Goal: Task Accomplishment & Management: Manage account settings

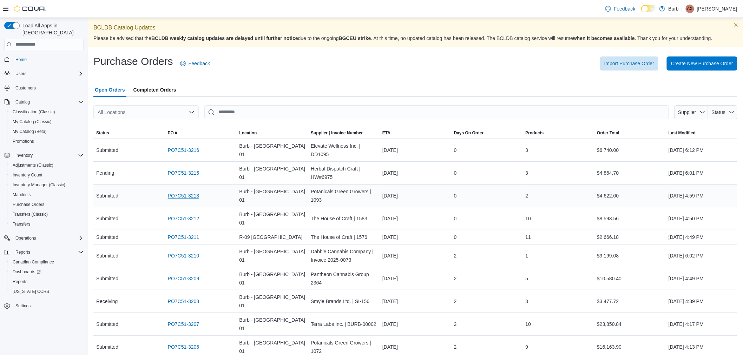
click at [178, 195] on link "PO7C51-3213" at bounding box center [184, 196] width 32 height 8
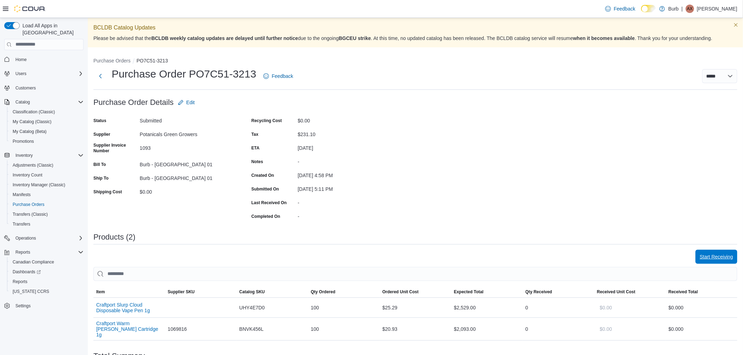
click at [710, 257] on span "Start Receiving" at bounding box center [715, 256] width 33 height 7
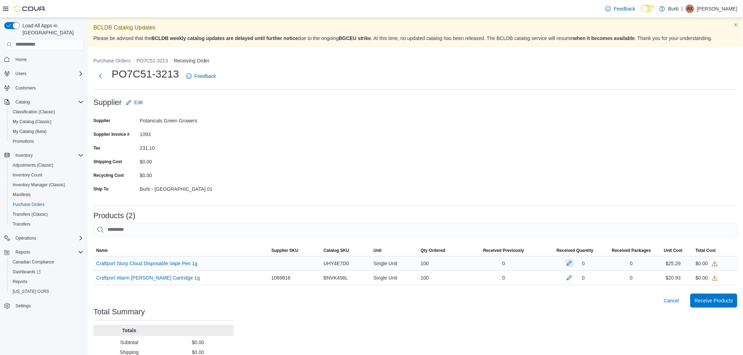
click at [572, 262] on button "button" at bounding box center [569, 263] width 8 height 8
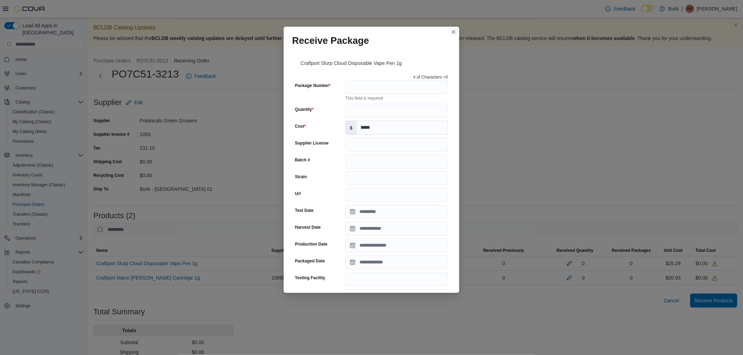
click at [451, 32] on button "Closes this modal window" at bounding box center [453, 32] width 8 height 8
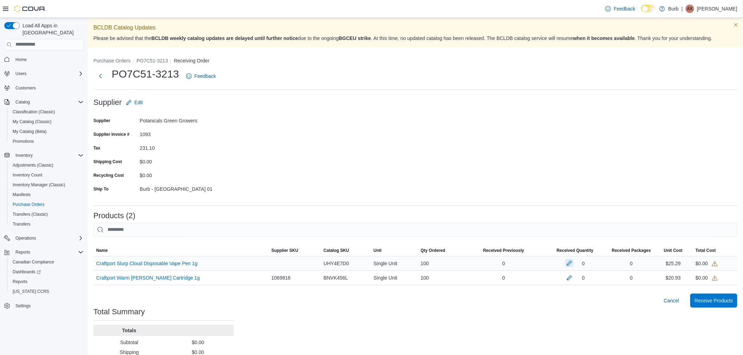
click at [571, 265] on button "button" at bounding box center [569, 263] width 8 height 8
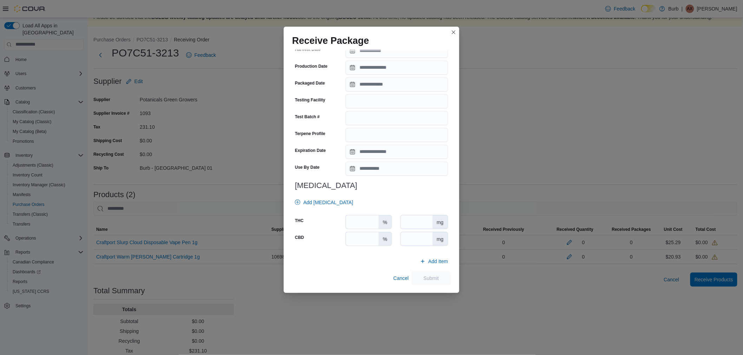
scroll to position [41, 0]
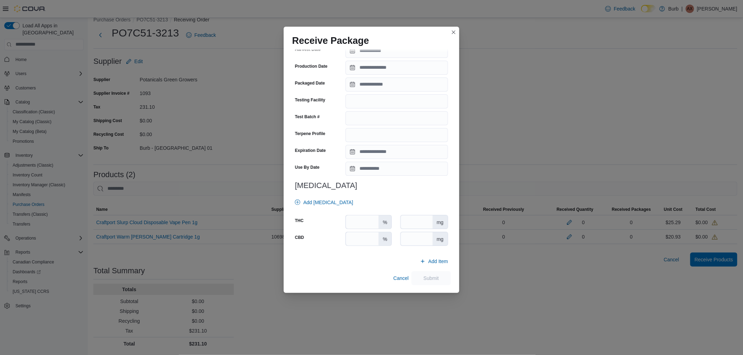
click at [239, 144] on div "Receive Package Craftport Slurp Cloud Disposable Vape Pen 1g # of Characters = …" at bounding box center [371, 177] width 743 height 355
click at [453, 32] on button "Closes this modal window" at bounding box center [453, 32] width 8 height 8
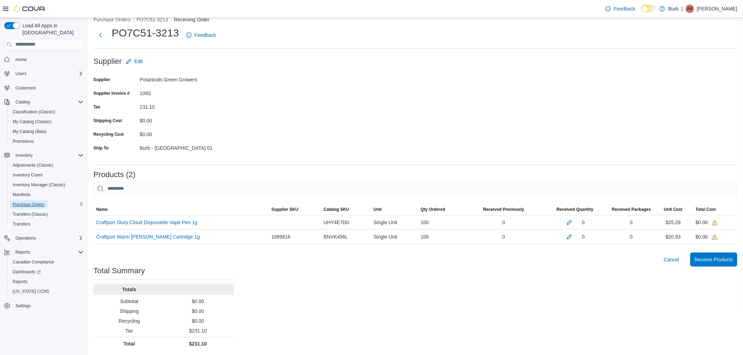
click at [25, 202] on span "Purchase Orders" at bounding box center [29, 205] width 32 height 6
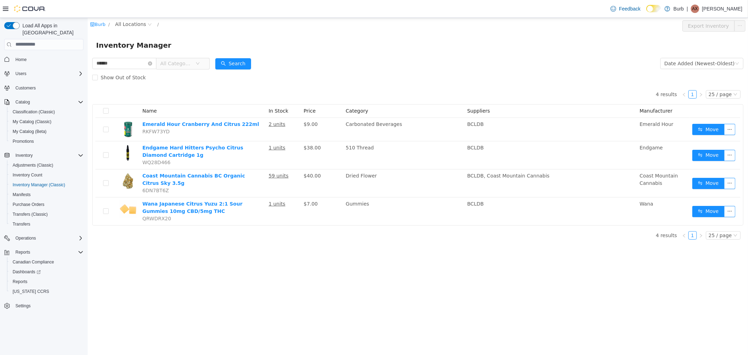
drag, startPoint x: 120, startPoint y: 62, endPoint x: 60, endPoint y: 63, distance: 60.4
click at [87, 63] on html "Burb / All Locations / Export Inventory Inventory Manager ****** All Categories…" at bounding box center [417, 186] width 661 height 337
type input "********"
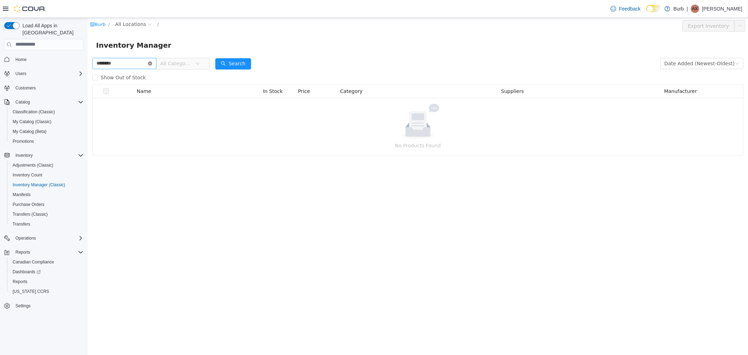
click at [152, 62] on icon "icon: close-circle" at bounding box center [150, 63] width 4 height 4
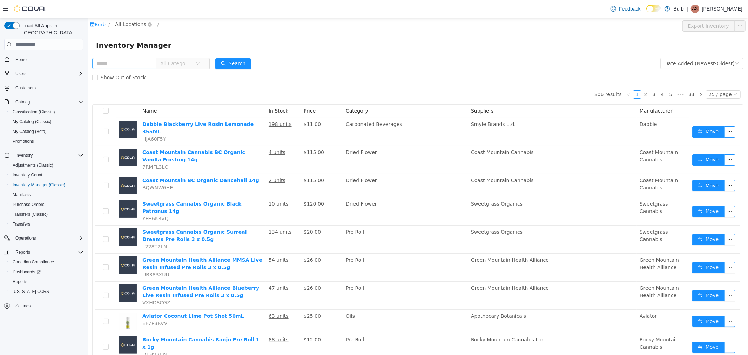
click at [123, 26] on span "All Locations" at bounding box center [130, 24] width 31 height 8
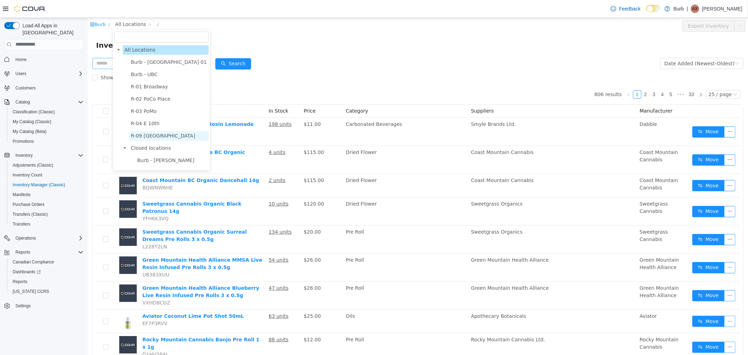
click at [147, 134] on span "R-09 [GEOGRAPHIC_DATA]" at bounding box center [163, 136] width 65 height 6
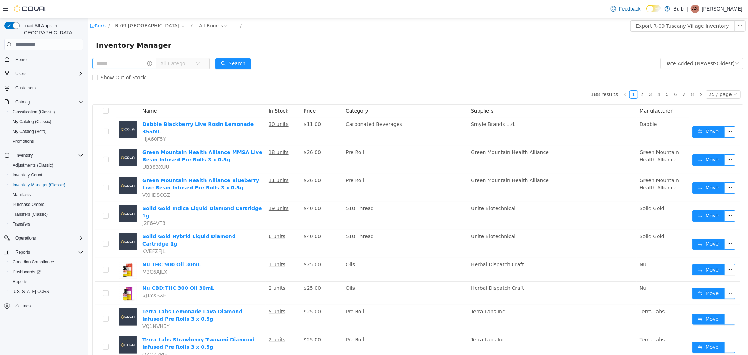
click at [174, 65] on span "All Categories" at bounding box center [176, 63] width 32 height 7
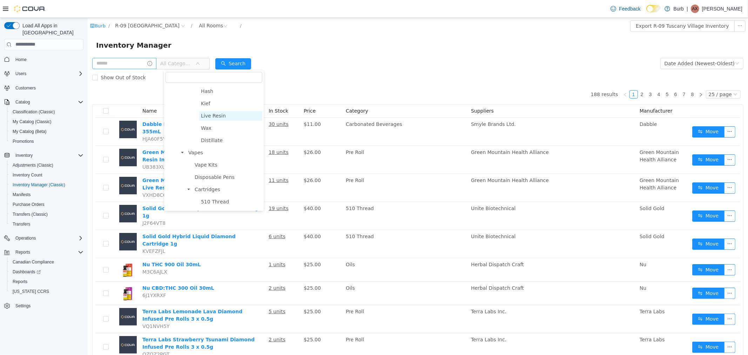
scroll to position [234, 0]
click at [210, 138] on span "Vapes" at bounding box center [224, 138] width 76 height 9
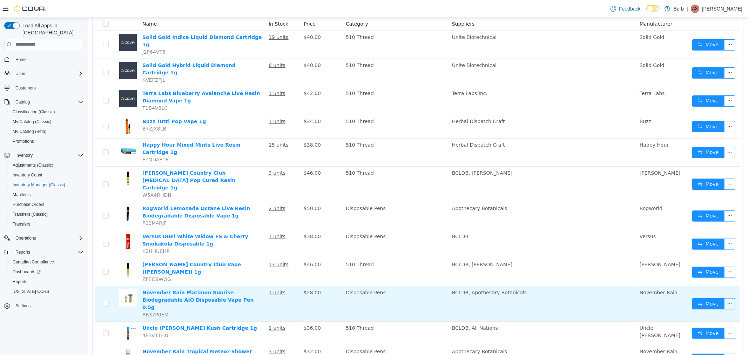
scroll to position [60, 0]
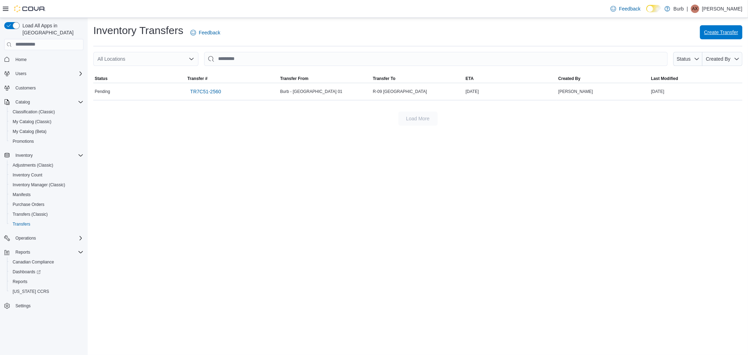
click at [714, 32] on span "Create Transfer" at bounding box center [722, 32] width 34 height 7
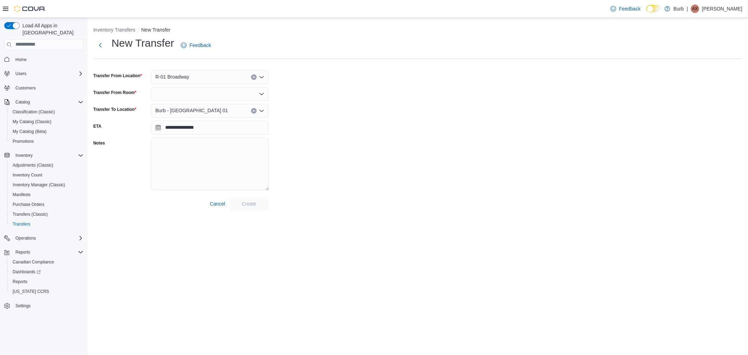
click at [204, 79] on div "R-01 Broadway" at bounding box center [210, 77] width 118 height 14
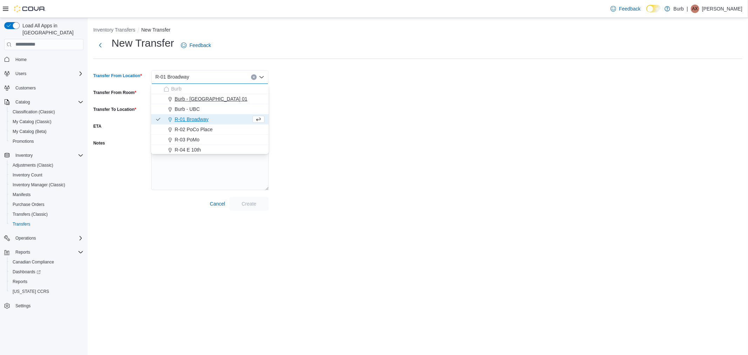
click at [200, 94] on button "Burb - [GEOGRAPHIC_DATA] 01" at bounding box center [210, 99] width 118 height 10
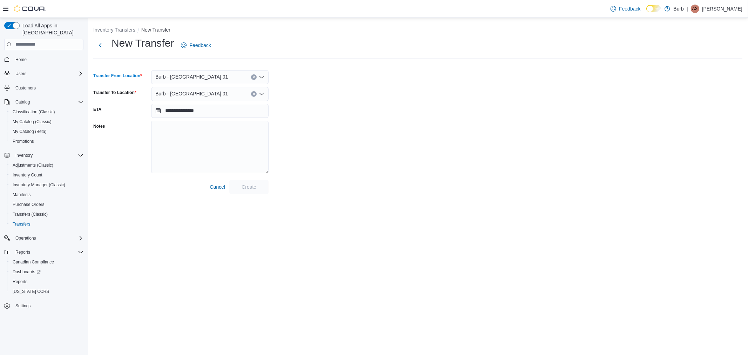
click at [198, 96] on div "Burb - [GEOGRAPHIC_DATA] 01" at bounding box center [210, 94] width 118 height 14
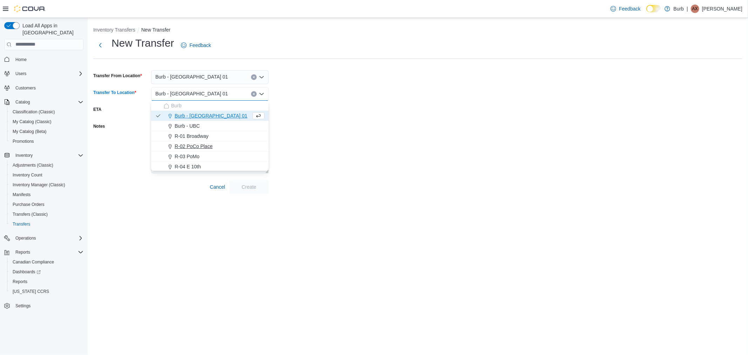
click at [200, 143] on span "R-02 PoCo Place" at bounding box center [194, 146] width 38 height 7
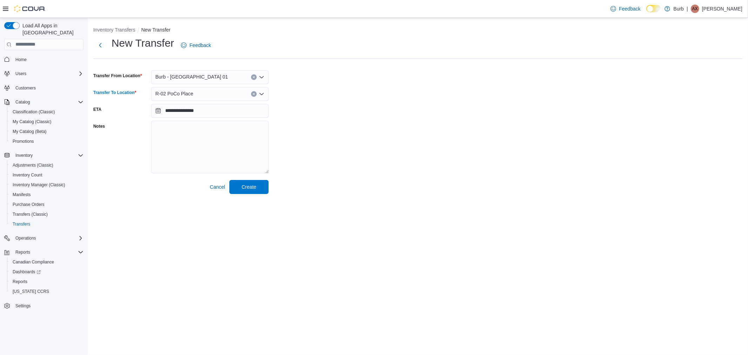
click at [264, 179] on div at bounding box center [180, 177] width 175 height 6
click at [260, 191] on span "Create" at bounding box center [249, 187] width 31 height 14
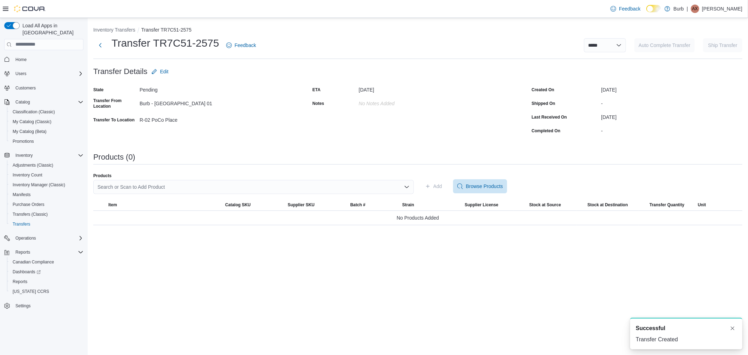
click at [145, 190] on div "Search or Scan to Add Product" at bounding box center [253, 187] width 321 height 14
type input "*****"
click at [161, 209] on span "Coast Mountain Cannabis BC Organic Citru s Sky 3.5g" at bounding box center [258, 208] width 304 height 7
click at [427, 189] on span "Add" at bounding box center [433, 186] width 17 height 14
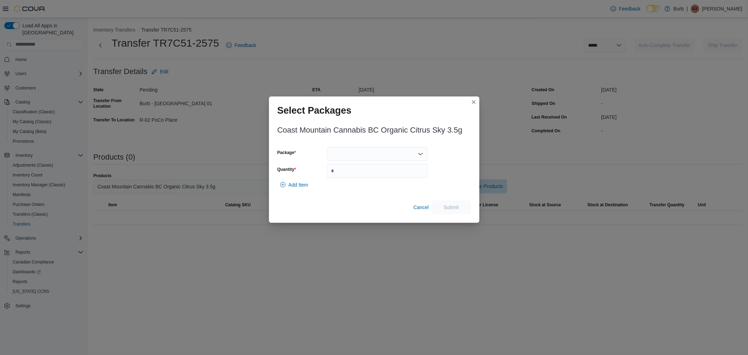
click at [397, 160] on div at bounding box center [377, 154] width 101 height 14
click at [388, 178] on span "01008723870009861325100210LOTVOQAGQQWBEM" at bounding box center [382, 176] width 84 height 7
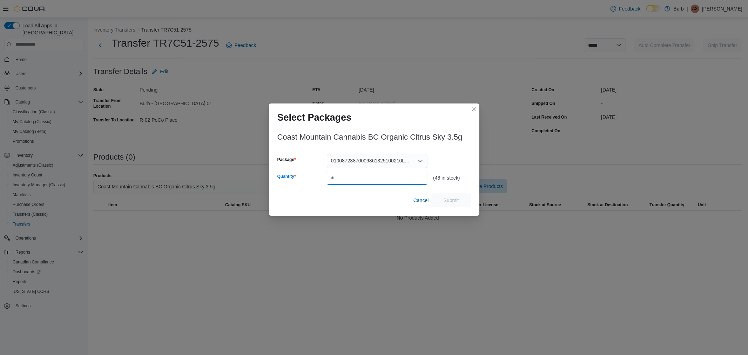
click at [387, 179] on input "Quantity" at bounding box center [377, 178] width 101 height 14
type input "**"
click at [465, 201] on span "Submit" at bounding box center [451, 200] width 31 height 14
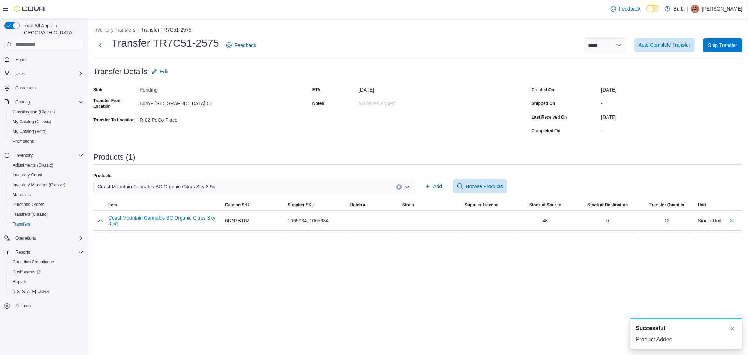
click at [661, 45] on span "Auto Complete Transfer" at bounding box center [665, 44] width 52 height 7
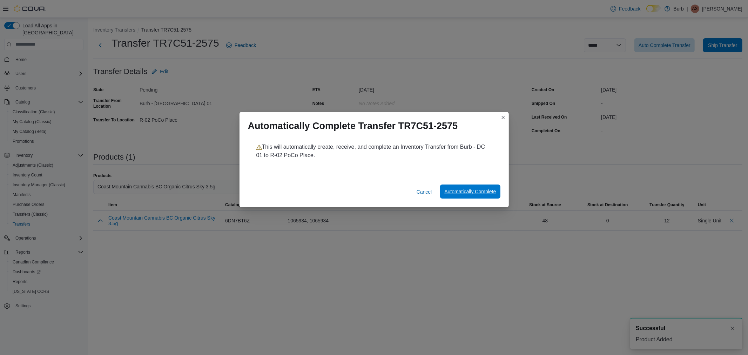
click at [469, 191] on span "Automatically Complete" at bounding box center [471, 191] width 52 height 7
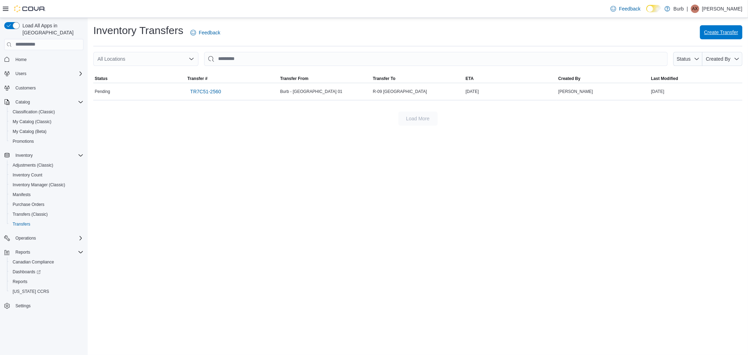
click at [716, 26] on span "Create Transfer" at bounding box center [722, 32] width 34 height 14
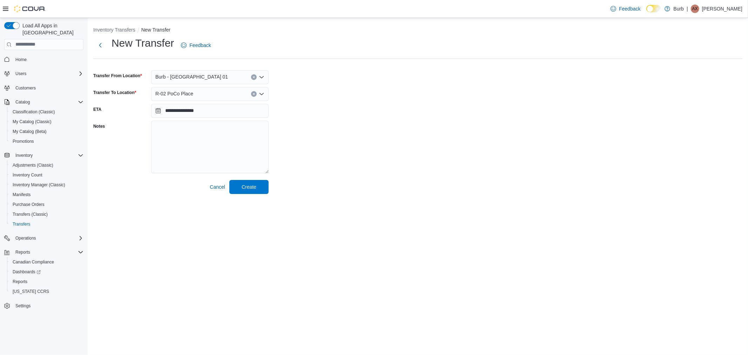
click at [213, 93] on div "R-02 PoCo Place" at bounding box center [210, 94] width 118 height 14
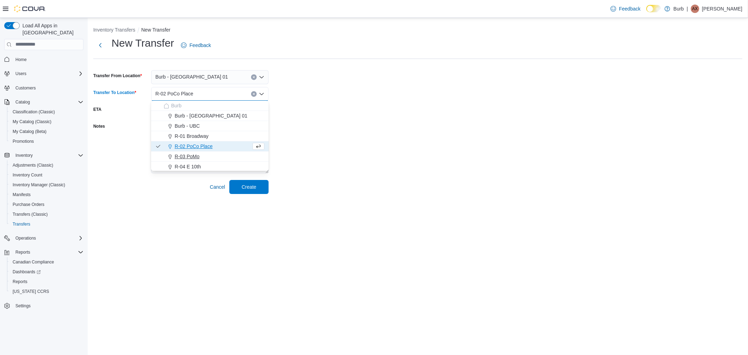
click at [195, 159] on span "R-03 PoMo" at bounding box center [187, 156] width 25 height 7
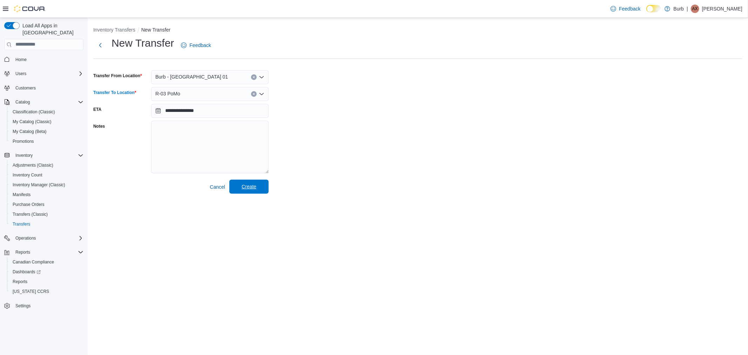
click at [255, 189] on span "Create" at bounding box center [249, 186] width 15 height 7
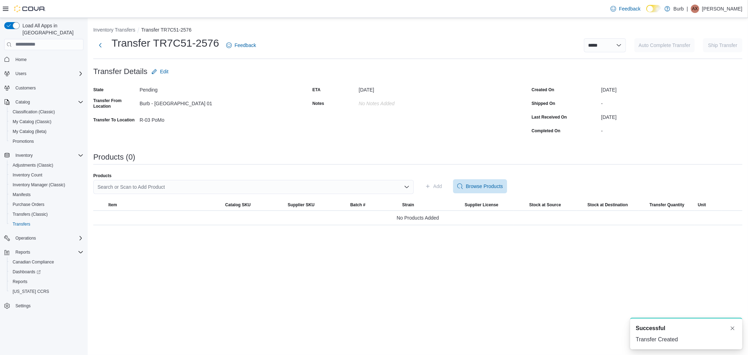
click at [197, 186] on div "Search or Scan to Add Product" at bounding box center [253, 187] width 321 height 14
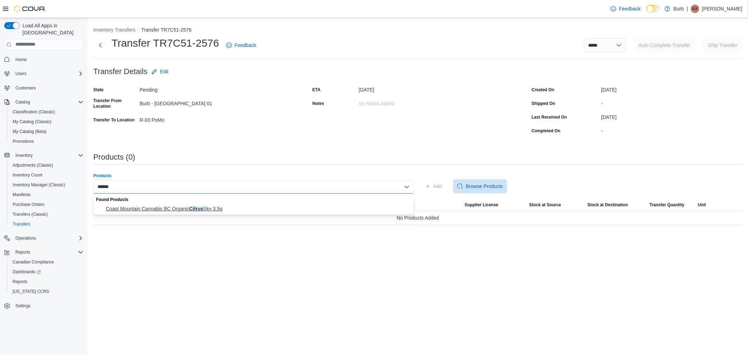
type input "******"
click at [206, 206] on span "Coast Mountain Cannabis BC Organic Citrus Sky 3.5g" at bounding box center [258, 208] width 304 height 7
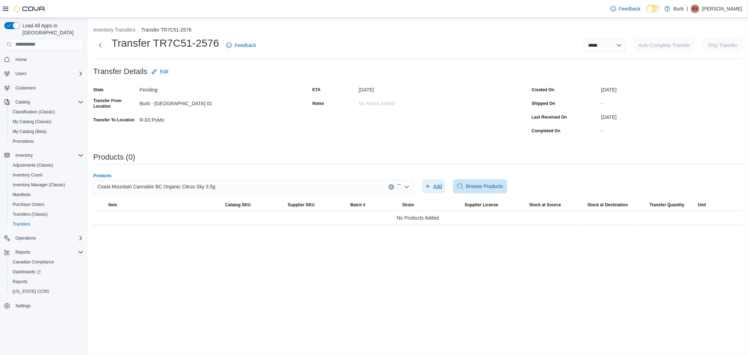
click at [432, 187] on span "Add" at bounding box center [433, 186] width 17 height 14
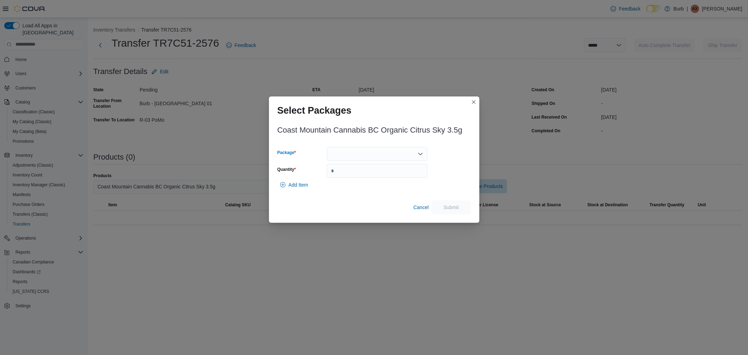
click at [388, 157] on div at bounding box center [377, 154] width 101 height 14
click at [378, 178] on span "01008723870009861325100210LOTVOQAGQQWBEM" at bounding box center [382, 176] width 84 height 7
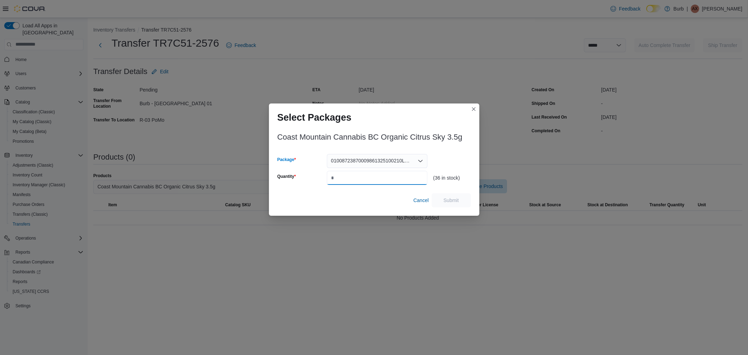
click at [378, 179] on input "Quantity" at bounding box center [377, 178] width 101 height 14
type input "**"
click at [443, 197] on span "Submit" at bounding box center [451, 200] width 31 height 14
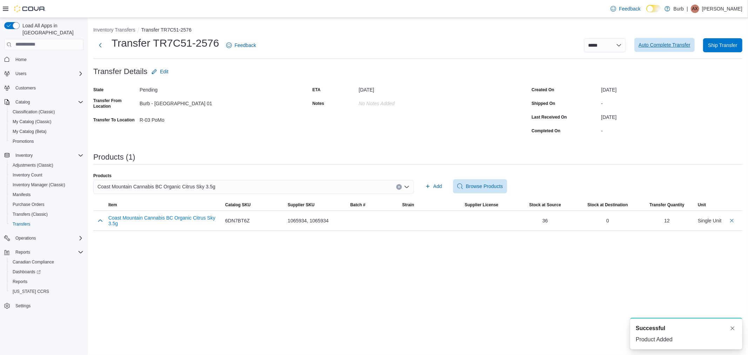
click at [672, 41] on span "Auto Complete Transfer" at bounding box center [665, 45] width 52 height 14
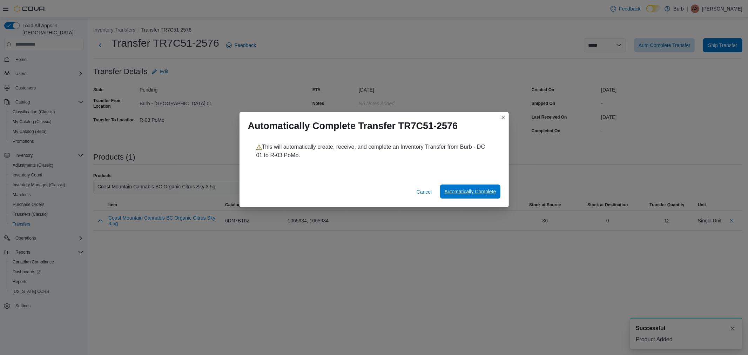
click at [473, 187] on span "Automatically Complete" at bounding box center [471, 192] width 52 height 14
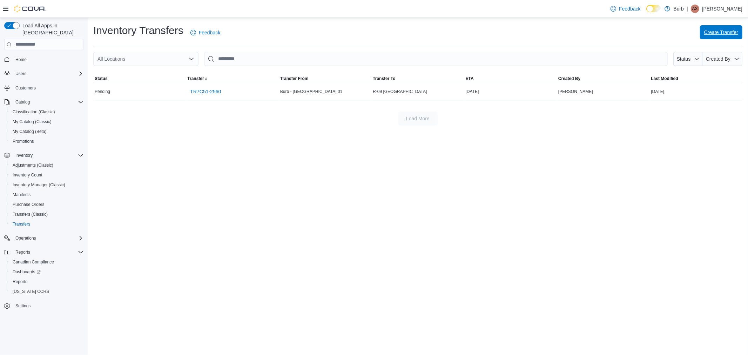
click at [728, 31] on span "Create Transfer" at bounding box center [722, 32] width 34 height 7
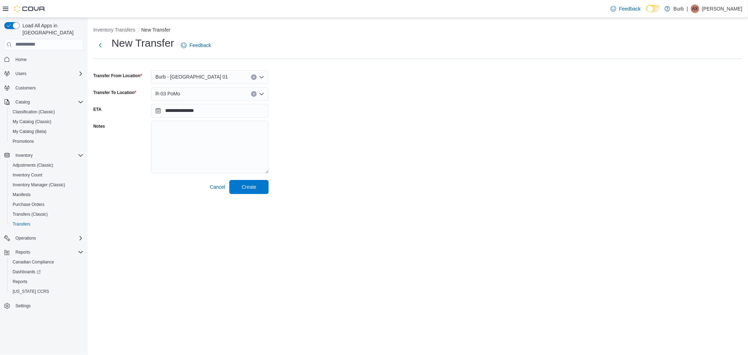
click at [190, 95] on div "R-03 PoMo" at bounding box center [210, 94] width 118 height 14
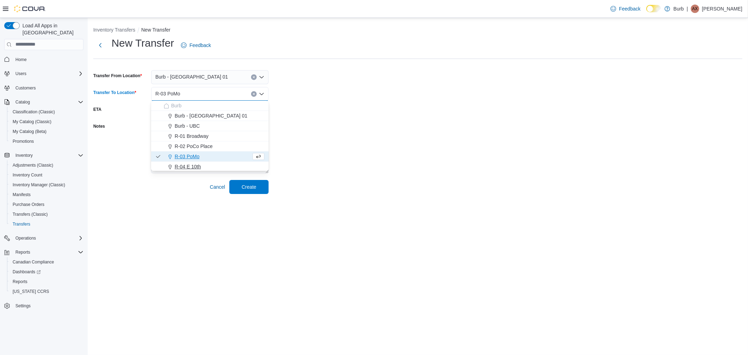
click at [191, 167] on span "R-04 E 10th" at bounding box center [188, 166] width 26 height 7
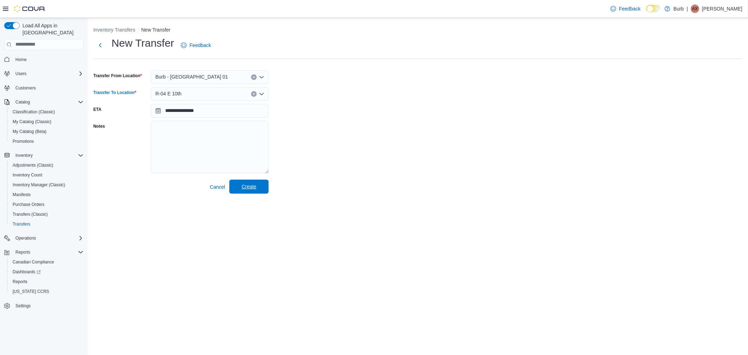
click at [240, 184] on span "Create" at bounding box center [249, 187] width 31 height 14
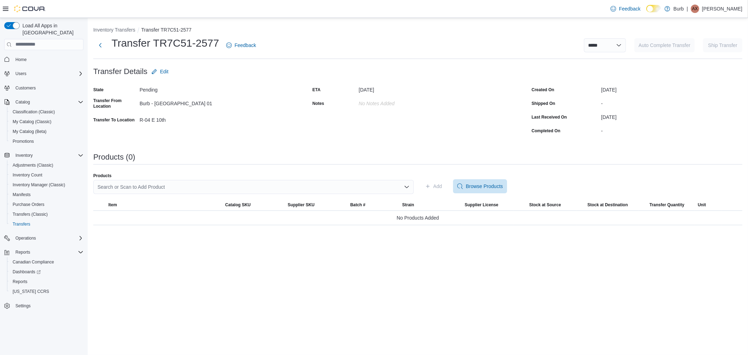
click at [166, 186] on div "Search or Scan to Add Product" at bounding box center [253, 187] width 321 height 14
type input "******"
click at [173, 206] on span "Coast Mountain Cannabis BC Organic Citrus Sky 3.5g" at bounding box center [258, 208] width 304 height 7
click at [432, 185] on span "Add" at bounding box center [433, 186] width 17 height 14
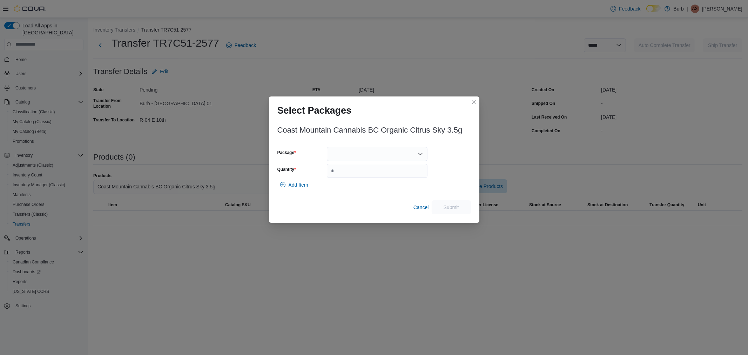
click at [393, 155] on div at bounding box center [377, 154] width 101 height 14
click at [380, 174] on span "01008723870009861325100210LOTVOQAGQQWBEM" at bounding box center [382, 176] width 84 height 7
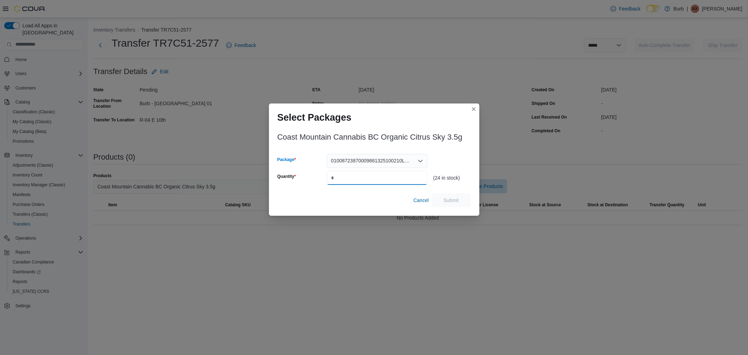
click at [379, 176] on input "Quantity" at bounding box center [377, 178] width 101 height 14
type input "**"
click at [452, 201] on span "Submit" at bounding box center [451, 200] width 15 height 7
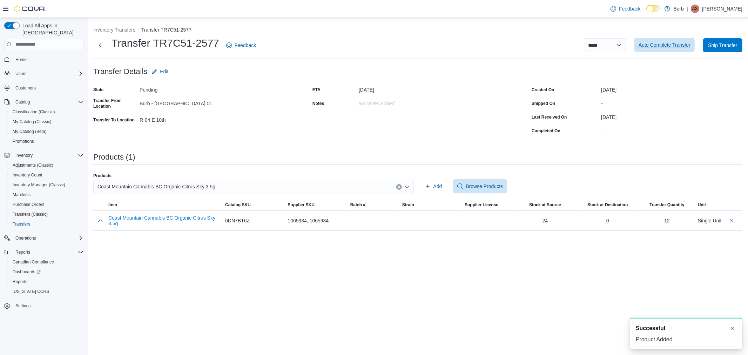
click at [663, 46] on span "Auto Complete Transfer" at bounding box center [665, 44] width 52 height 7
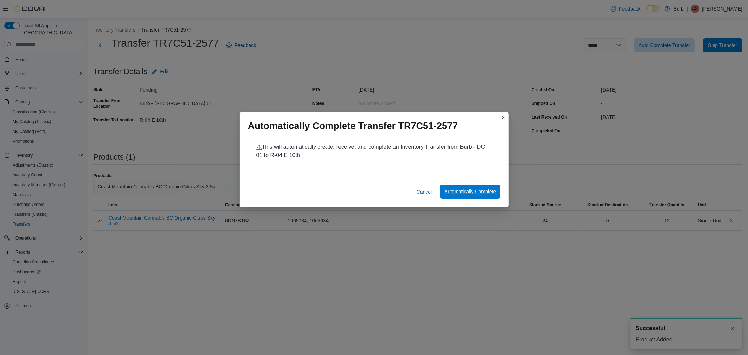
click at [472, 194] on span "Automatically Complete" at bounding box center [471, 191] width 52 height 7
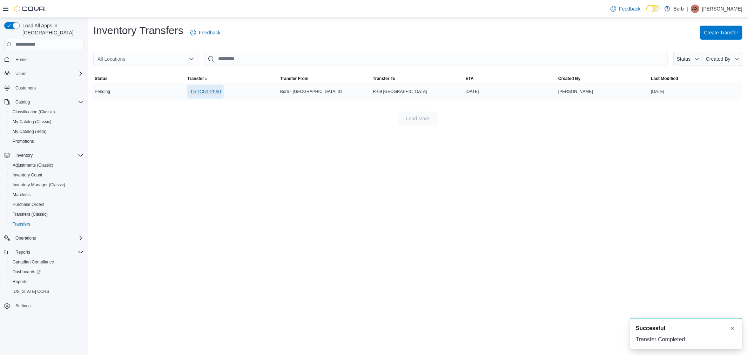
click at [197, 90] on span "TR7C51-2560" at bounding box center [205, 91] width 31 height 7
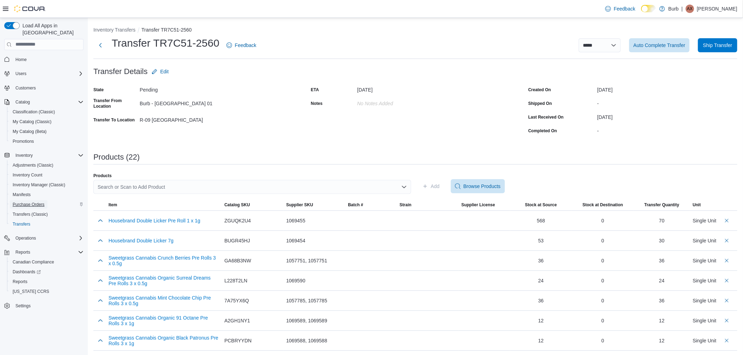
click at [35, 202] on span "Purchase Orders" at bounding box center [29, 205] width 32 height 6
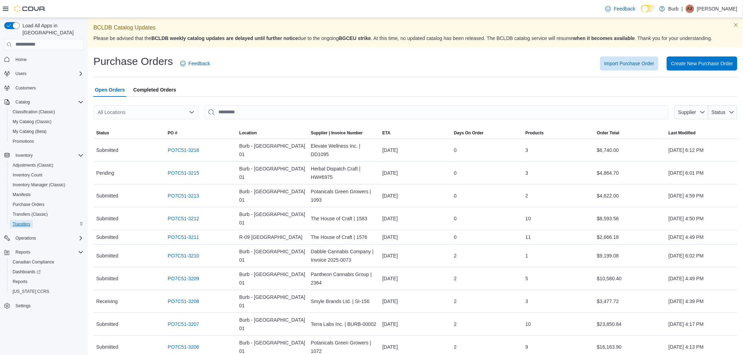
click at [26, 221] on span "Transfers" at bounding box center [22, 224] width 18 height 6
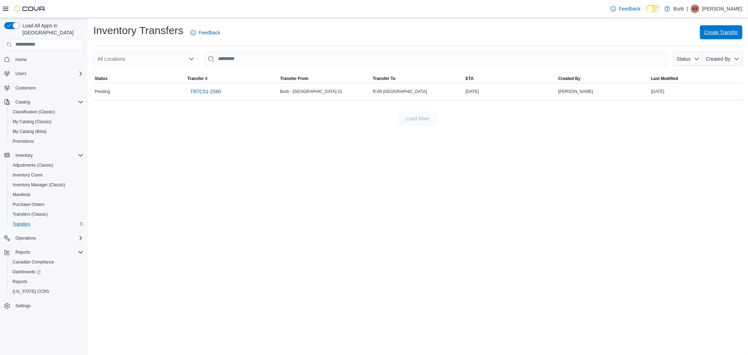
click at [725, 36] on span "Create Transfer" at bounding box center [722, 32] width 34 height 14
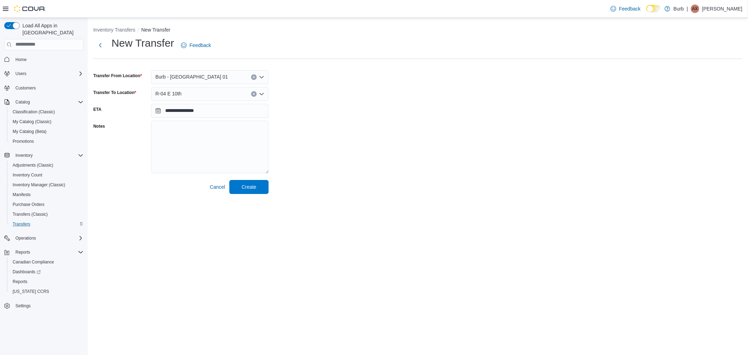
click at [197, 92] on div "R-04 E 10th" at bounding box center [210, 94] width 118 height 14
click at [476, 150] on div "**********" at bounding box center [418, 115] width 650 height 158
click at [200, 95] on div "R-04 E 10th" at bounding box center [210, 94] width 118 height 14
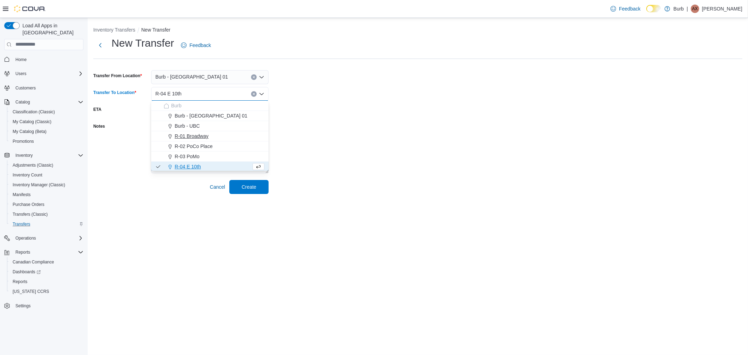
click at [187, 135] on span "R-01 Broadway" at bounding box center [192, 136] width 34 height 7
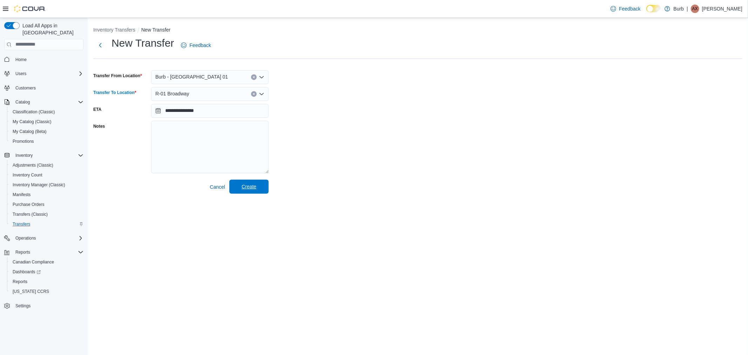
click at [240, 190] on span "Create" at bounding box center [249, 187] width 31 height 14
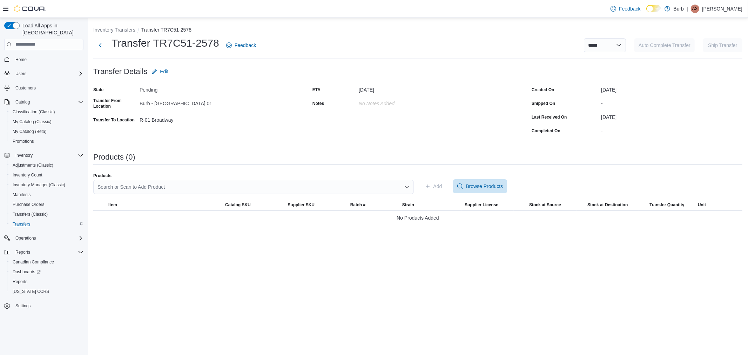
click at [145, 189] on div "Search or Scan to Add Product" at bounding box center [253, 187] width 321 height 14
type input "*****"
click at [153, 206] on span "Craftport Slurp Cloud Disposable Vape Pen 1g" at bounding box center [258, 208] width 304 height 7
click at [432, 184] on span "Add" at bounding box center [433, 186] width 17 height 14
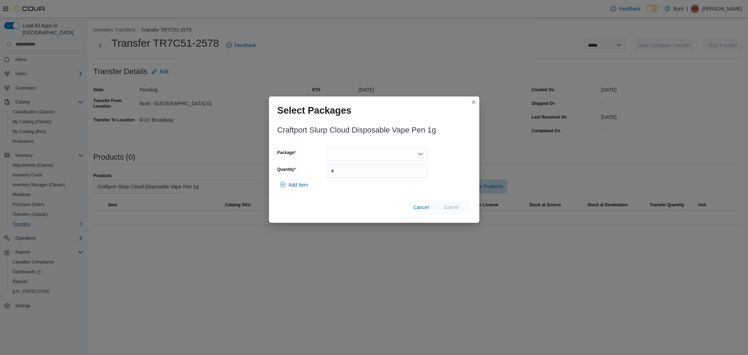
click at [346, 157] on div at bounding box center [377, 154] width 101 height 14
click at [346, 175] on span "01006823550601391325100910VSCH282" at bounding box center [382, 176] width 84 height 7
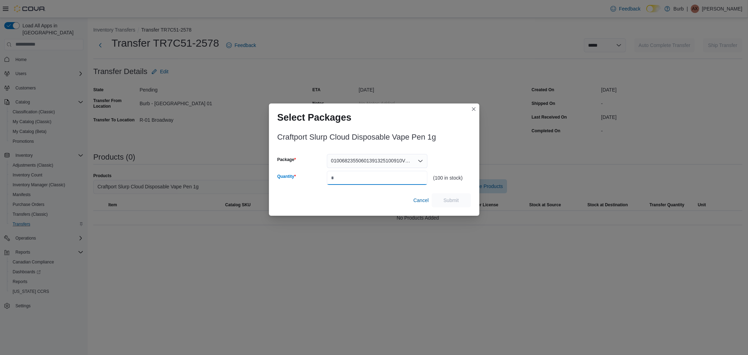
click at [346, 177] on input "Quantity" at bounding box center [377, 178] width 101 height 14
type input "**"
click at [468, 201] on button "Submit" at bounding box center [451, 200] width 39 height 14
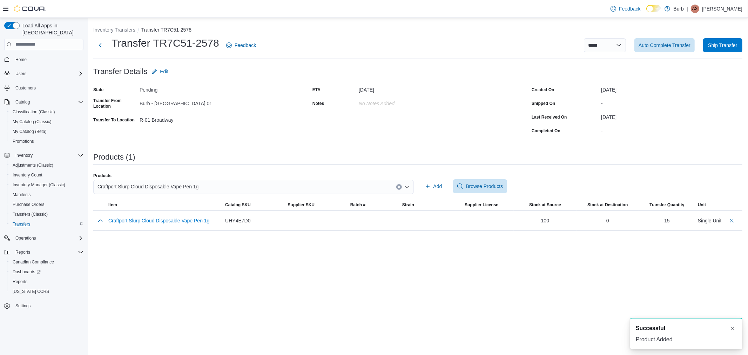
click at [194, 186] on span "Craftport Slurp Cloud Disposable Vape Pen 1g" at bounding box center [148, 186] width 101 height 8
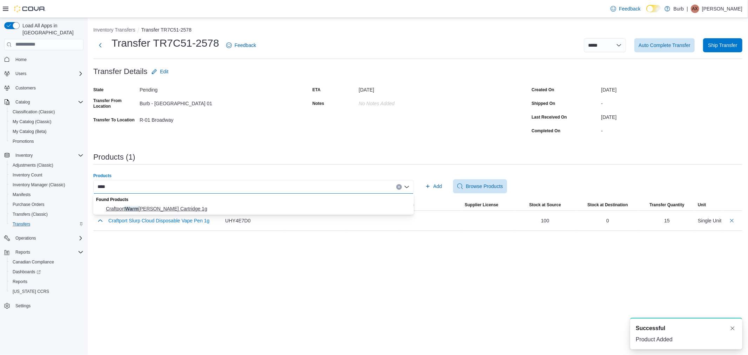
type input "****"
click at [183, 210] on span "Craftport Warm Ginger Peach Cartridge 1g" at bounding box center [258, 208] width 304 height 7
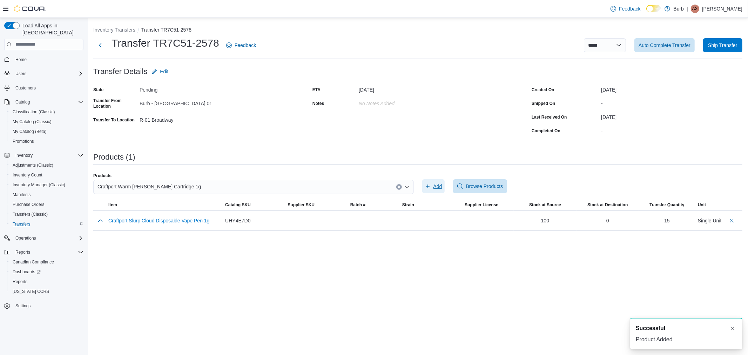
click at [432, 184] on span "Add" at bounding box center [433, 186] width 17 height 14
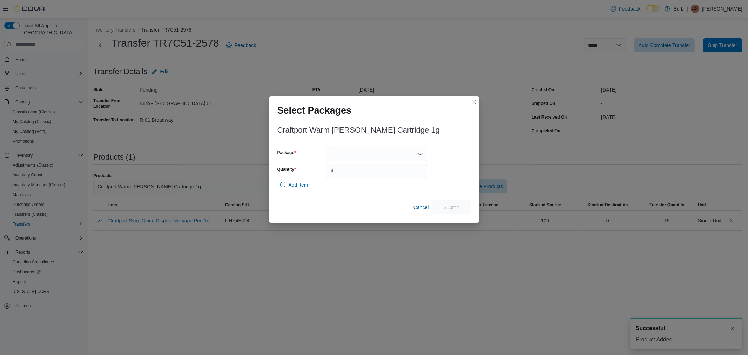
click at [364, 155] on div at bounding box center [377, 154] width 101 height 14
click at [358, 174] on span "01006823550601911325101010VWGPH283" at bounding box center [382, 176] width 84 height 7
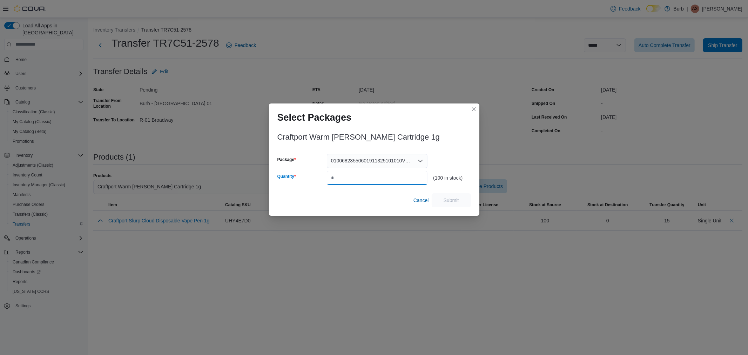
click at [358, 174] on input "Quantity" at bounding box center [377, 178] width 101 height 14
type input "**"
click at [454, 203] on span "Submit" at bounding box center [451, 200] width 15 height 7
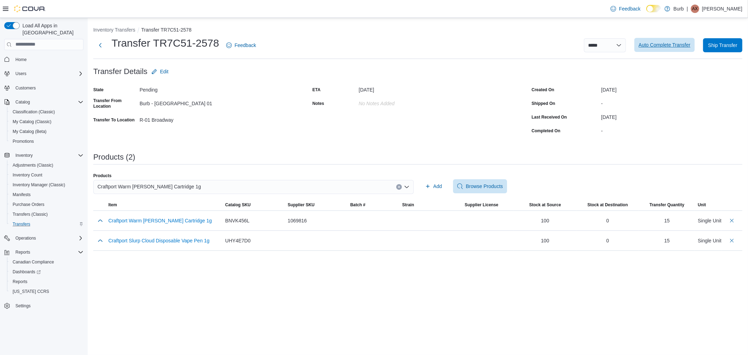
click at [673, 45] on span "Auto Complete Transfer" at bounding box center [665, 44] width 52 height 7
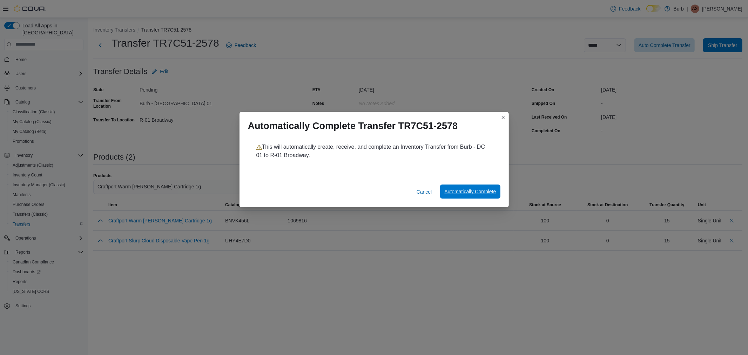
click at [462, 190] on span "Automatically Complete" at bounding box center [471, 191] width 52 height 7
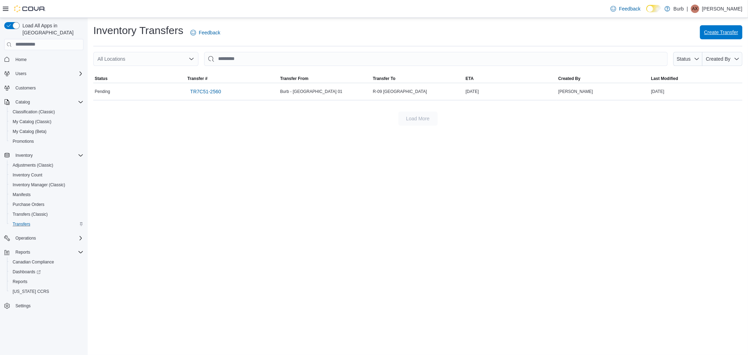
click at [724, 33] on span "Create Transfer" at bounding box center [722, 32] width 34 height 7
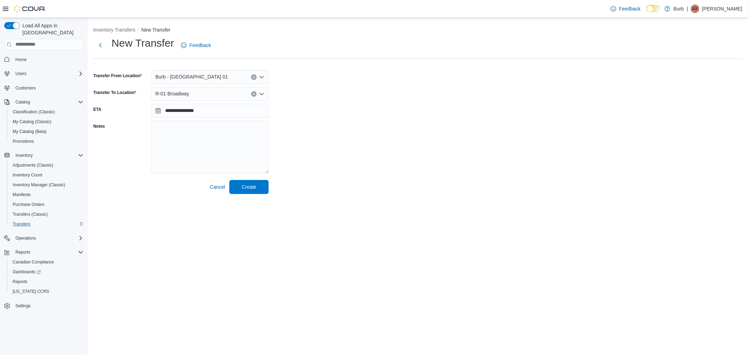
click at [208, 92] on div "R-01 Broadway" at bounding box center [210, 94] width 118 height 14
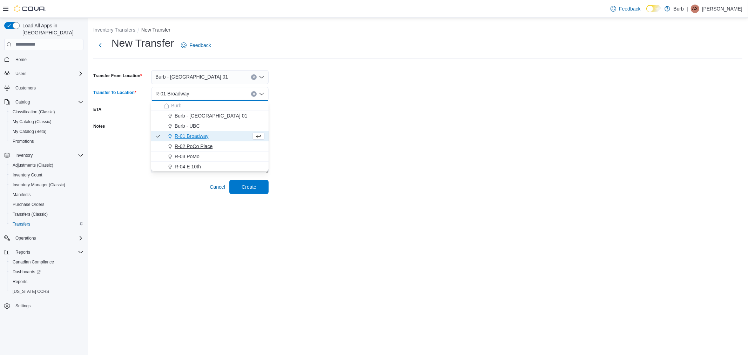
click at [184, 143] on span "R-02 PoCo Place" at bounding box center [194, 146] width 38 height 7
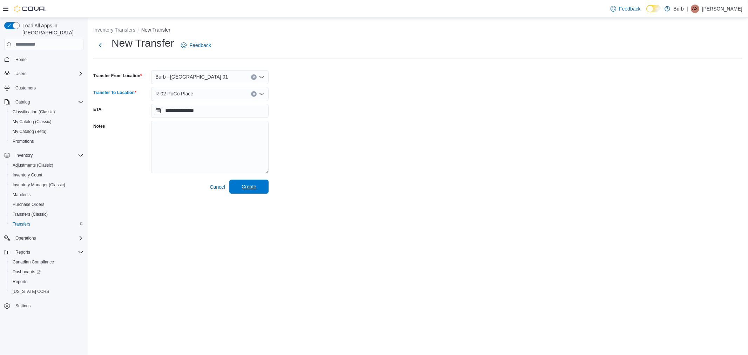
click at [253, 187] on span "Create" at bounding box center [249, 186] width 15 height 7
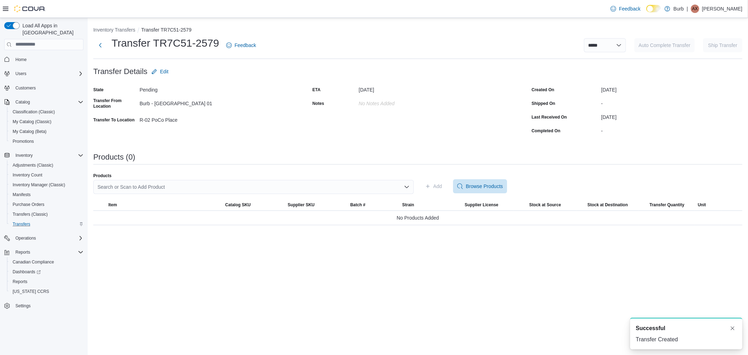
click at [158, 185] on div "Search or Scan to Add Product" at bounding box center [253, 187] width 321 height 14
type input "****"
click at [168, 208] on span "Craftport Warm Ginger Peach Cartridge 1g" at bounding box center [258, 208] width 304 height 7
click at [435, 186] on span "Add" at bounding box center [438, 186] width 9 height 7
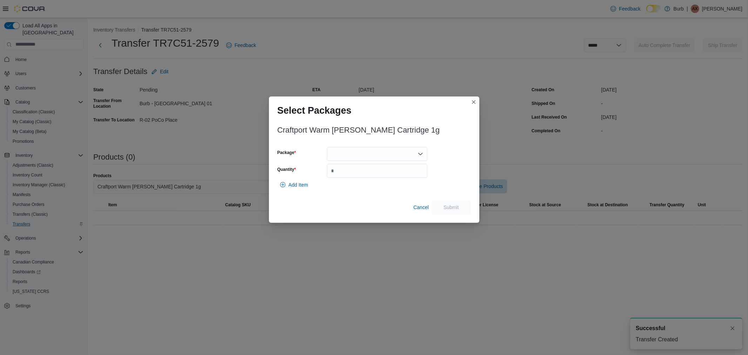
click at [377, 155] on div at bounding box center [377, 154] width 101 height 14
click at [371, 174] on span "01006823550601911325101010VWGPH283" at bounding box center [382, 176] width 84 height 7
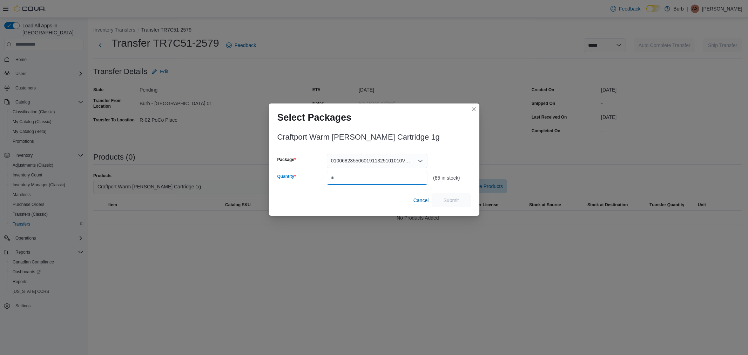
click at [361, 177] on input "Quantity" at bounding box center [377, 178] width 101 height 14
type input "**"
click at [451, 199] on span "Submit" at bounding box center [451, 200] width 15 height 7
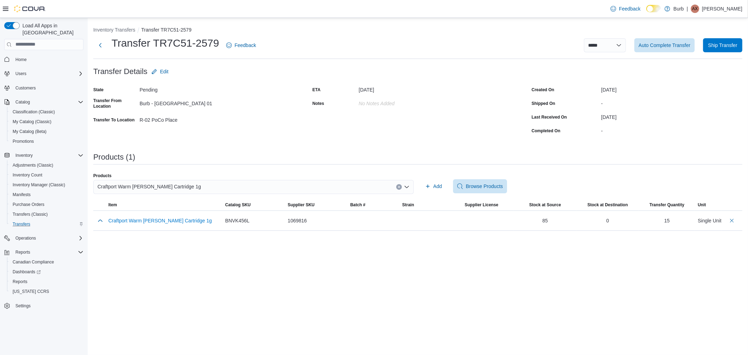
click at [237, 194] on div "Craftport Warm [PERSON_NAME] Cartridge 1g" at bounding box center [253, 190] width 321 height 20
click at [236, 191] on div "Craftport Warm [PERSON_NAME] Cartridge 1g" at bounding box center [253, 187] width 321 height 14
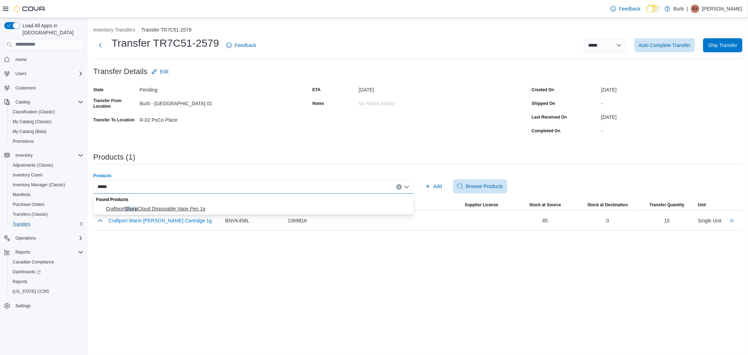
type input "*****"
click at [151, 208] on span "Craftport Slurp Cloud Disposable Vape Pen 1g" at bounding box center [258, 208] width 304 height 7
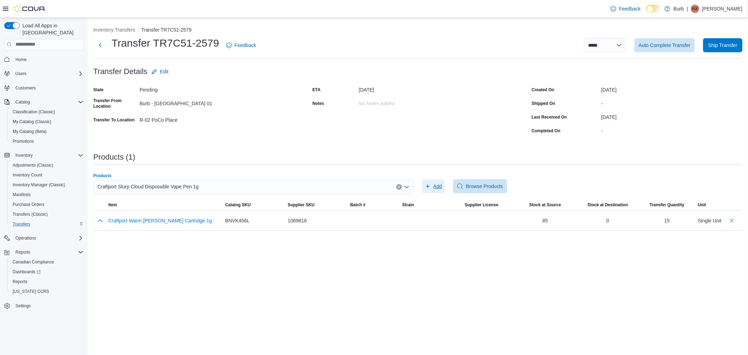
click at [427, 188] on icon "button" at bounding box center [428, 187] width 6 height 6
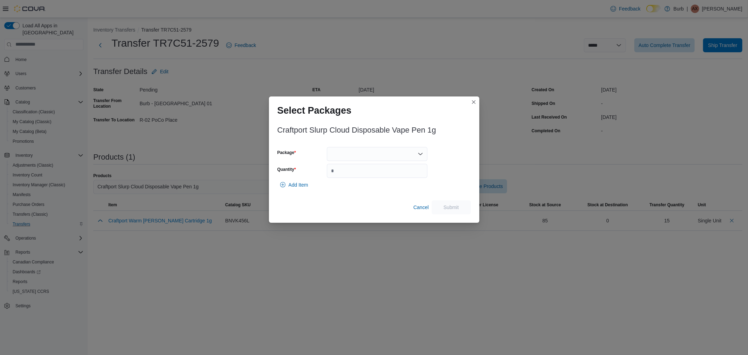
click at [368, 153] on div at bounding box center [377, 154] width 101 height 14
click at [362, 177] on span "01006823550601391325100910VSCH282" at bounding box center [382, 176] width 84 height 7
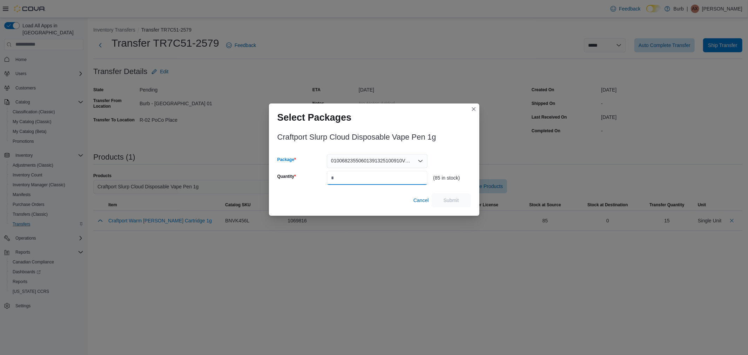
click at [360, 176] on input "Quantity" at bounding box center [377, 178] width 101 height 14
type input "**"
click at [455, 205] on span "Submit" at bounding box center [451, 200] width 31 height 14
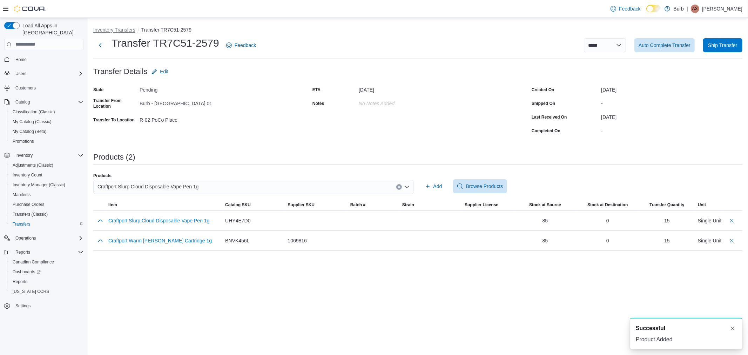
click at [118, 27] on button "Inventory Transfers" at bounding box center [114, 30] width 42 height 6
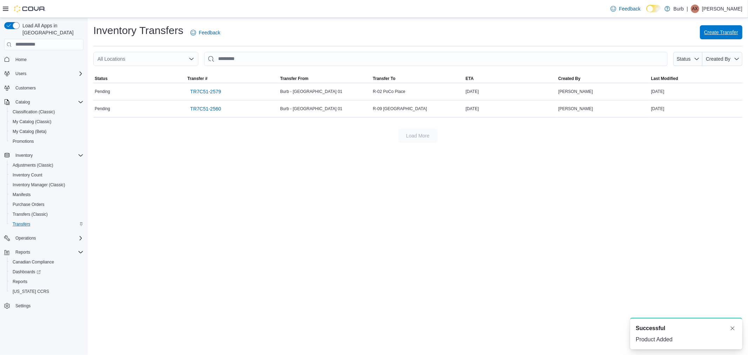
click at [708, 36] on span "Create Transfer" at bounding box center [722, 32] width 34 height 7
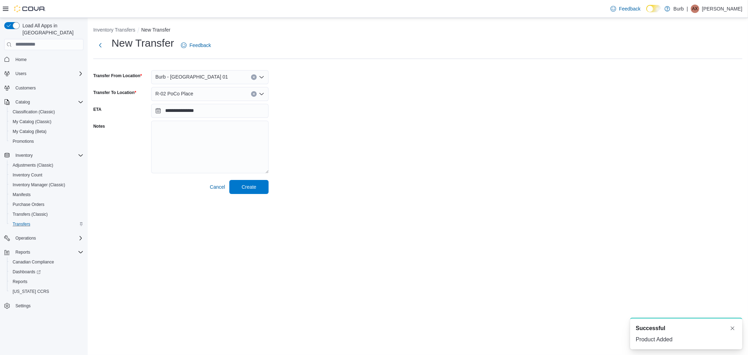
click at [221, 94] on div "R-02 PoCo Place" at bounding box center [210, 94] width 118 height 14
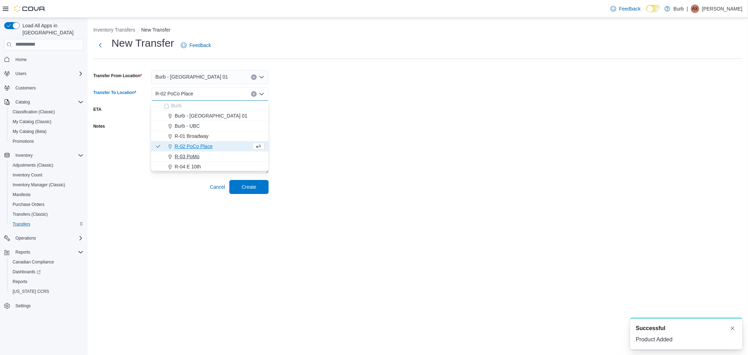
click at [201, 155] on div "R-03 PoMo" at bounding box center [214, 156] width 101 height 7
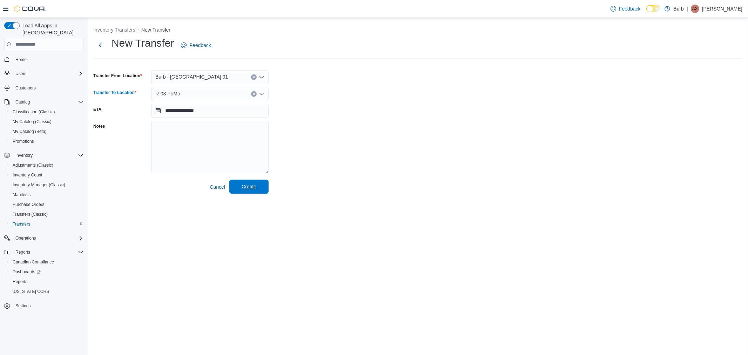
click at [242, 187] on span "Create" at bounding box center [249, 186] width 15 height 7
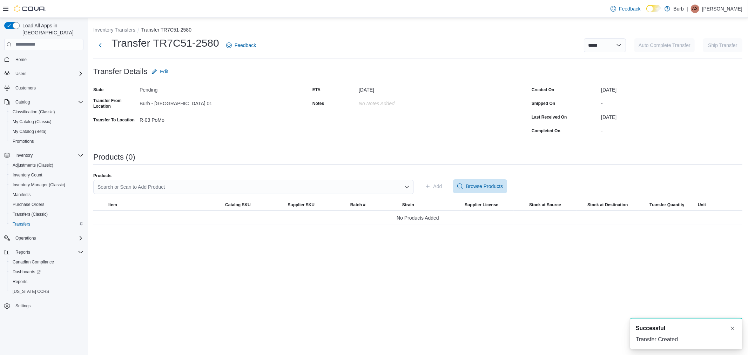
click at [215, 186] on div "Search or Scan to Add Product" at bounding box center [253, 187] width 321 height 14
type input "*****"
click at [179, 208] on span "Craftport Slurp Cloud Disposable Vape Pen 1g" at bounding box center [258, 208] width 304 height 7
click at [440, 182] on span "Add" at bounding box center [433, 186] width 17 height 14
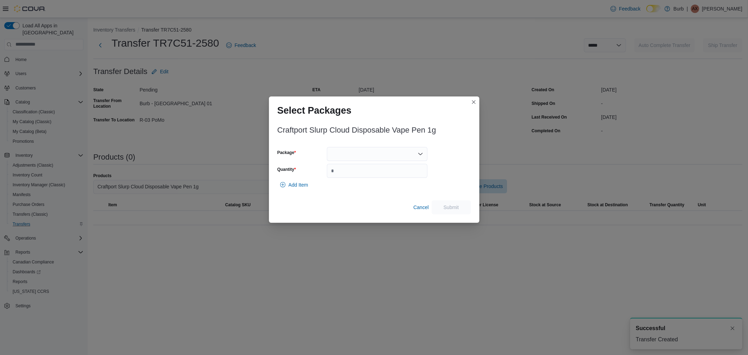
click at [390, 157] on div at bounding box center [377, 154] width 101 height 14
click at [387, 174] on span "01006823550601391325100910VSCH282" at bounding box center [382, 176] width 84 height 7
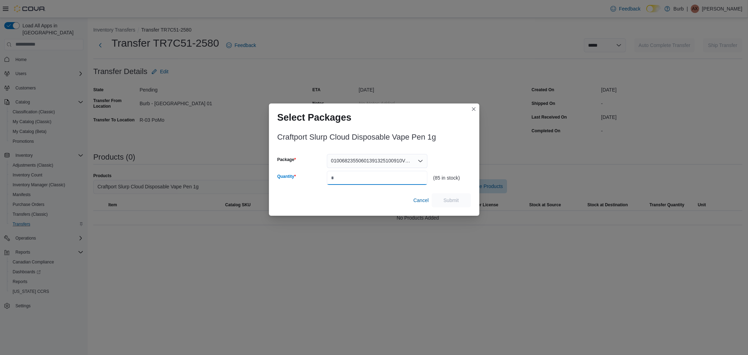
click at [368, 180] on input "Quantity" at bounding box center [377, 178] width 101 height 14
type input "**"
click at [438, 200] on span "Submit" at bounding box center [451, 200] width 31 height 14
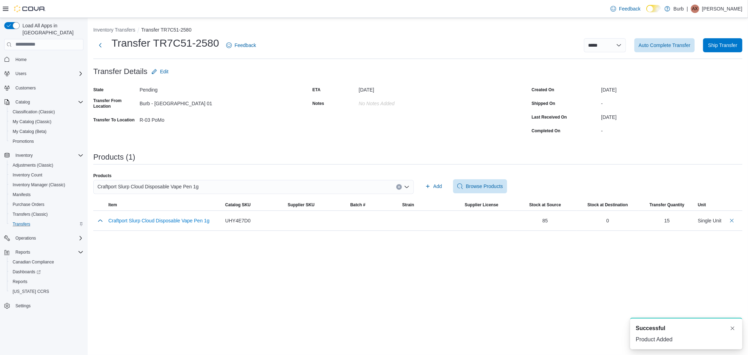
click at [221, 190] on div "Craftport Slurp Cloud Disposable Vape Pen 1g" at bounding box center [253, 187] width 321 height 14
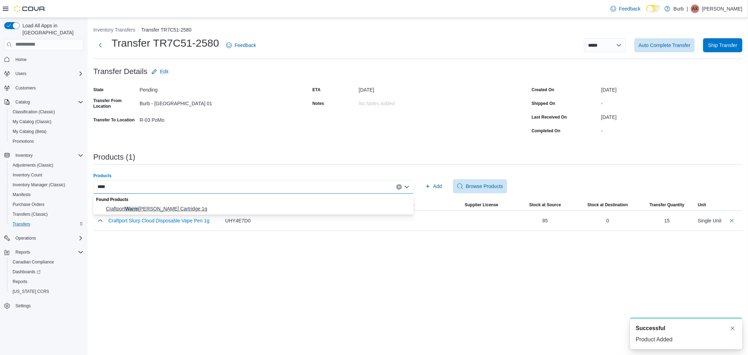
type input "****"
click at [183, 206] on span "Craftport Warm Ginger Peach Cartridge 1g" at bounding box center [258, 208] width 304 height 7
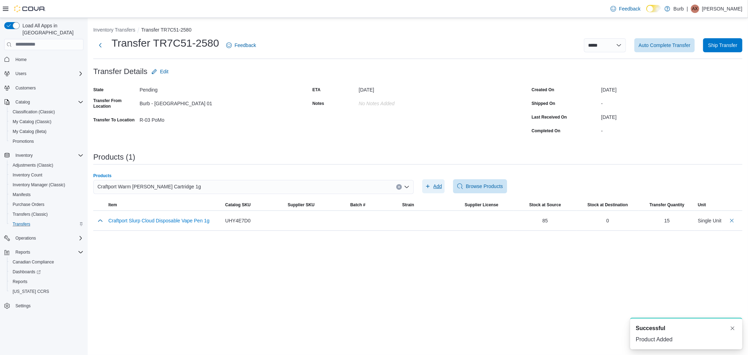
click at [430, 186] on icon "button" at bounding box center [428, 187] width 6 height 6
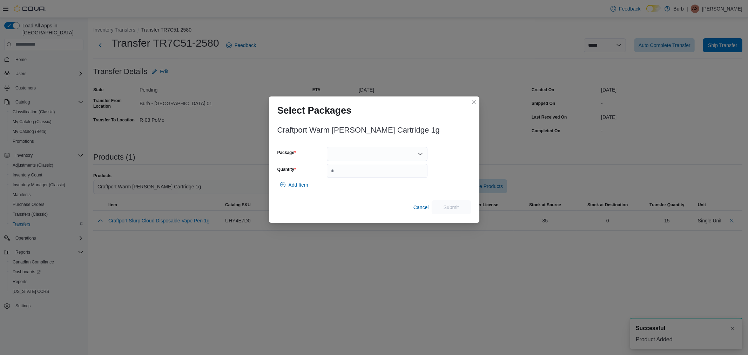
click at [382, 153] on div at bounding box center [377, 154] width 101 height 14
click at [364, 181] on button "01006823550601911325101010VWGPH283" at bounding box center [377, 176] width 101 height 10
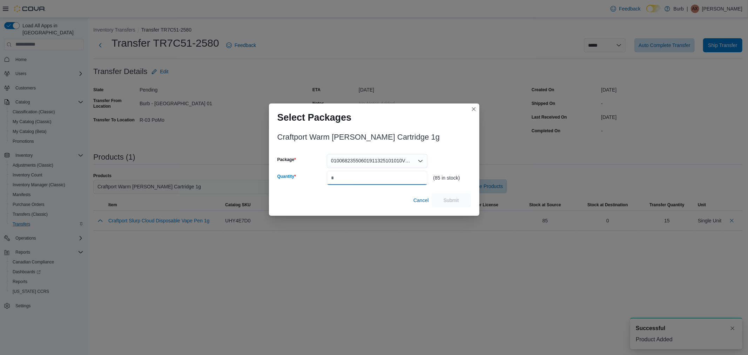
click at [364, 180] on input "Quantity" at bounding box center [377, 178] width 101 height 14
type input "**"
click at [461, 201] on span "Submit" at bounding box center [451, 200] width 31 height 14
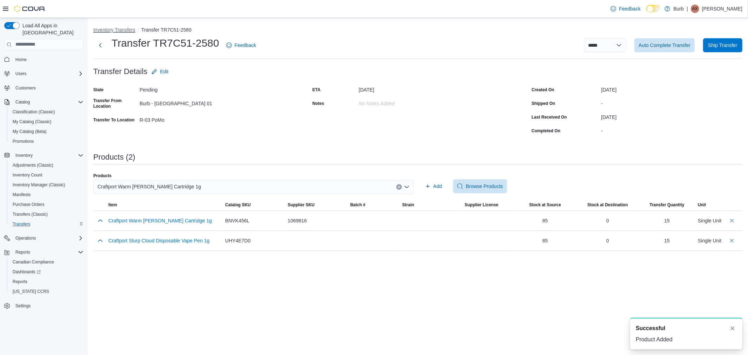
click at [125, 31] on button "Inventory Transfers" at bounding box center [114, 30] width 42 height 6
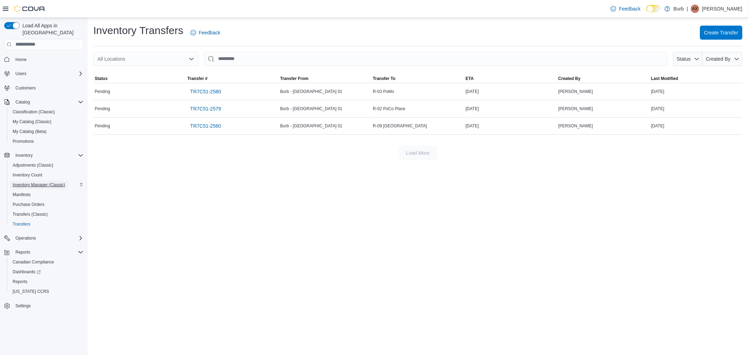
click at [23, 182] on span "Inventory Manager (Classic)" at bounding box center [39, 185] width 53 height 6
